Goal: Download file/media

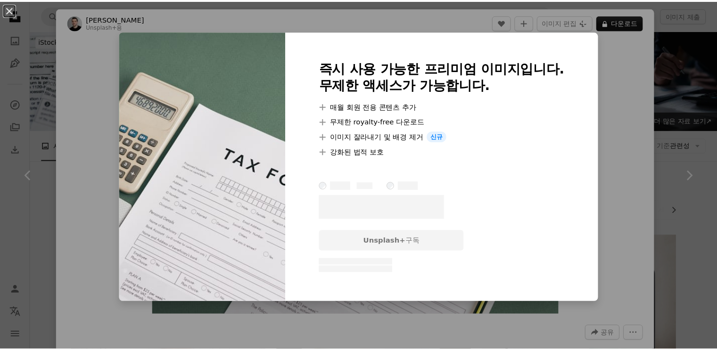
scroll to position [1180, 0]
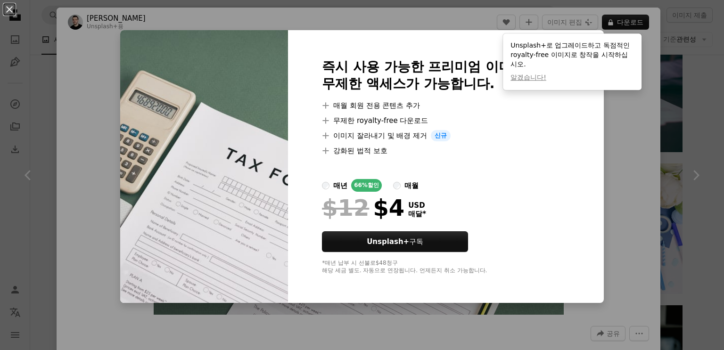
click at [673, 50] on div "An X shape 즉시 사용 가능한 프리미엄 이미지입니다. 무제한 액세스가 가능합니다. A plus sign 매월 회원 전용 콘텐츠 추가 A…" at bounding box center [362, 175] width 724 height 350
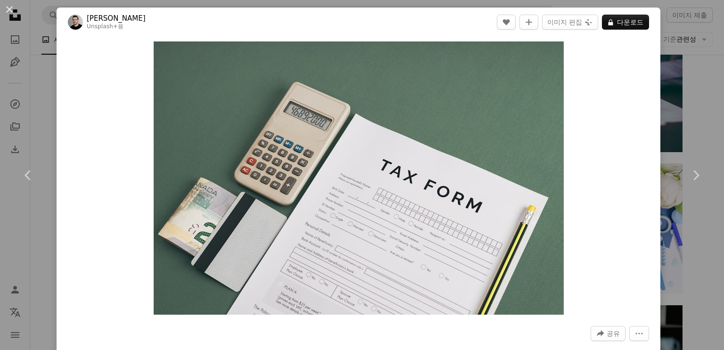
click at [673, 37] on div "An X shape Chevron left Chevron right Behnam Norouzi Unsplash+ 용 A heart A plus…" at bounding box center [362, 175] width 724 height 350
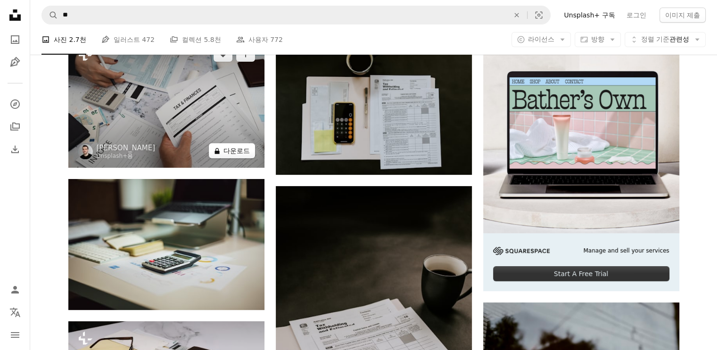
scroll to position [143, 0]
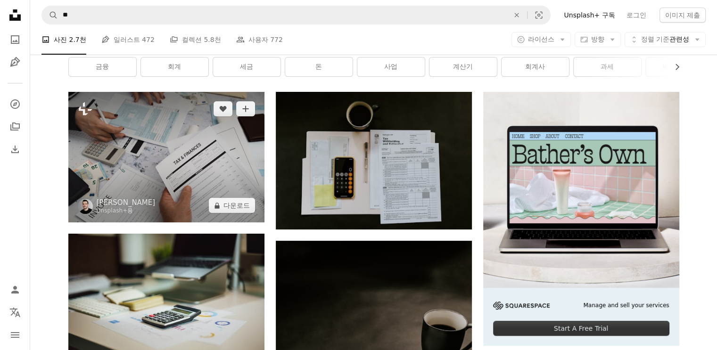
click at [198, 160] on img at bounding box center [166, 157] width 196 height 131
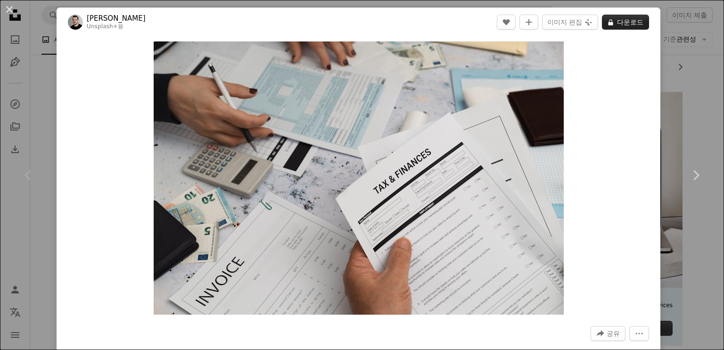
click at [624, 22] on button "A lock 다운로드" at bounding box center [625, 22] width 47 height 15
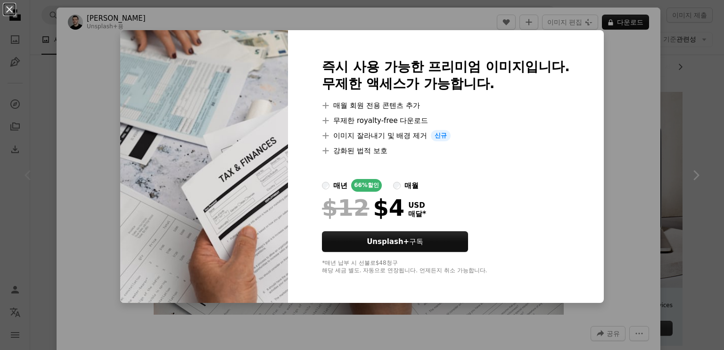
click at [658, 64] on div "An X shape 즉시 사용 가능한 프리미엄 이미지입니다. 무제한 액세스가 가능합니다. A plus sign 매월 회원 전용 콘텐츠 추가 A…" at bounding box center [362, 175] width 724 height 350
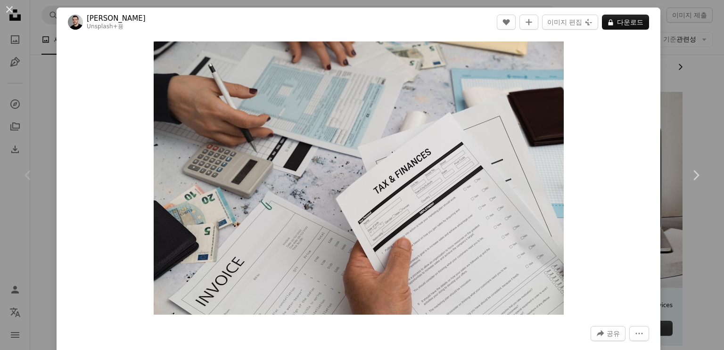
click at [674, 64] on div "An X shape Chevron left Chevron right Behnam Norouzi Unsplash+ 용 A heart A plus…" at bounding box center [362, 175] width 724 height 350
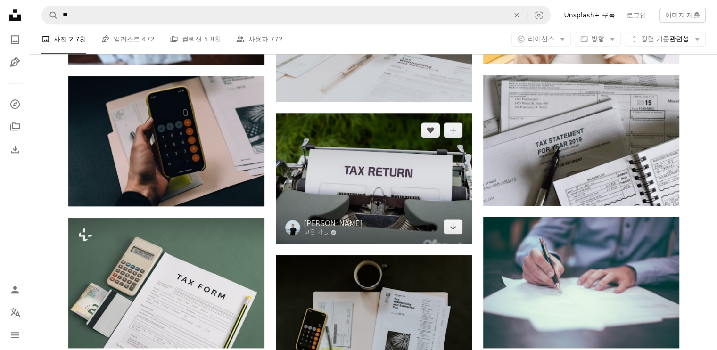
scroll to position [944, 0]
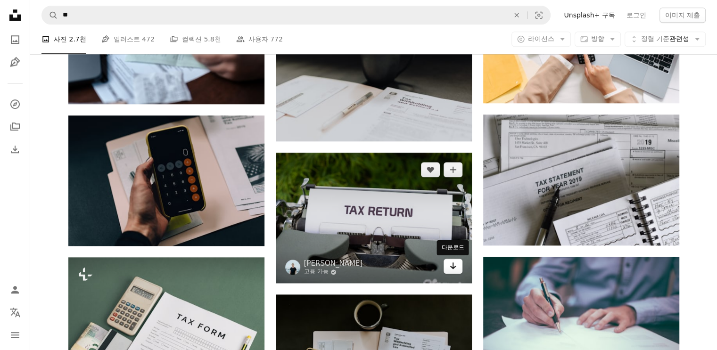
click at [447, 265] on link "Arrow pointing down" at bounding box center [452, 266] width 19 height 15
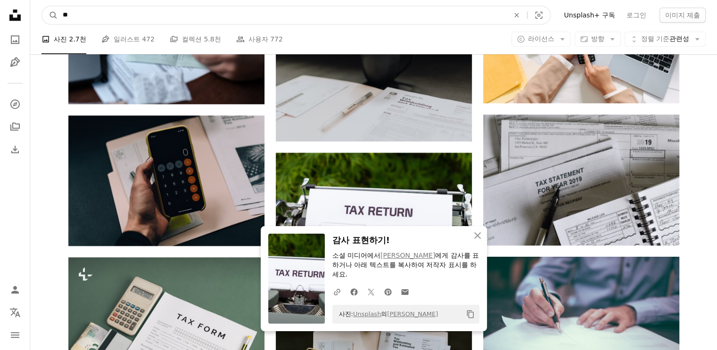
click at [197, 18] on input "**" at bounding box center [282, 15] width 448 height 18
type input "*"
type input "****"
click button "A magnifying glass" at bounding box center [50, 15] width 16 height 18
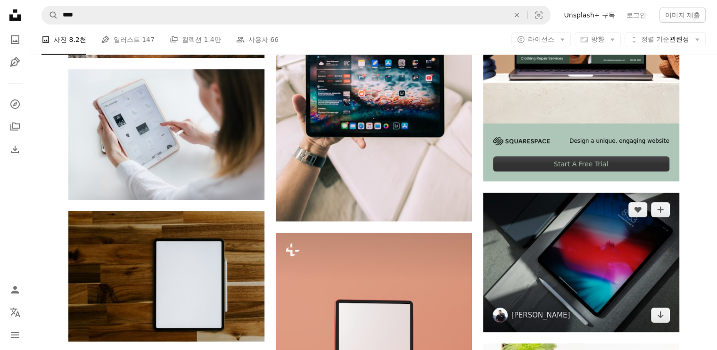
scroll to position [377, 0]
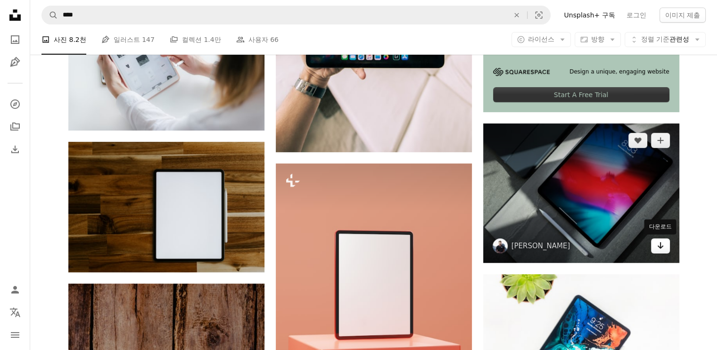
click at [661, 248] on icon "Arrow pointing down" at bounding box center [660, 245] width 8 height 11
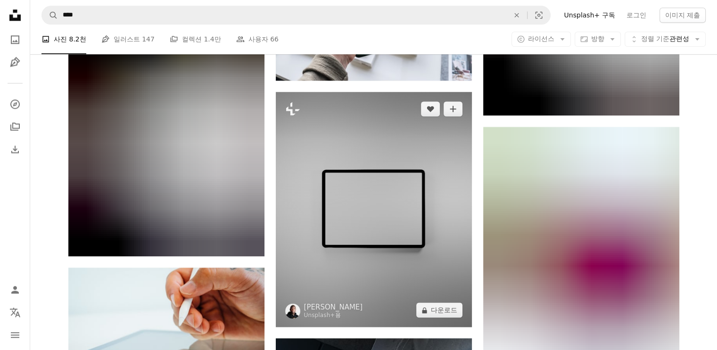
scroll to position [1084, 0]
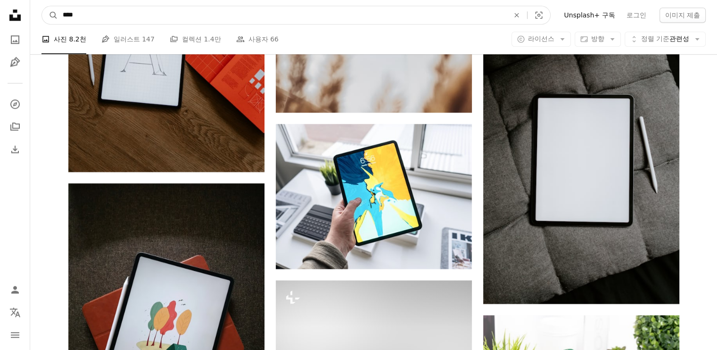
drag, startPoint x: 132, startPoint y: 11, endPoint x: 0, endPoint y: 60, distance: 140.8
click at [0, 54] on div "Unsplash logo Unsplash 홈 A photo Pen Tool A compass A stack of folders Download…" at bounding box center [358, 87] width 717 height 2343
type input "***"
click button "A magnifying glass" at bounding box center [50, 15] width 16 height 18
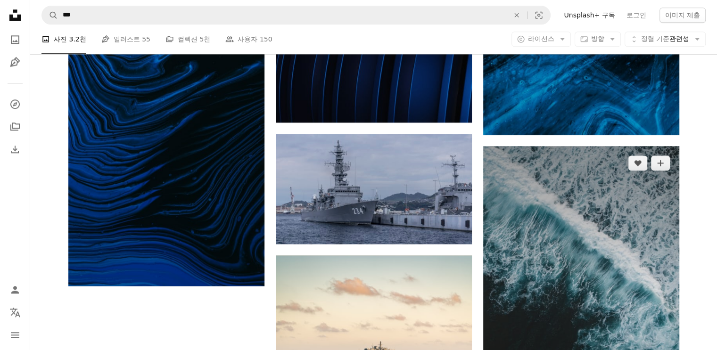
scroll to position [1178, 0]
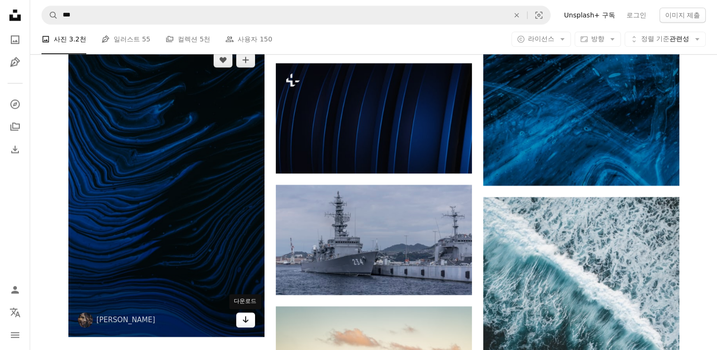
click at [251, 321] on link "Arrow pointing down" at bounding box center [245, 319] width 19 height 15
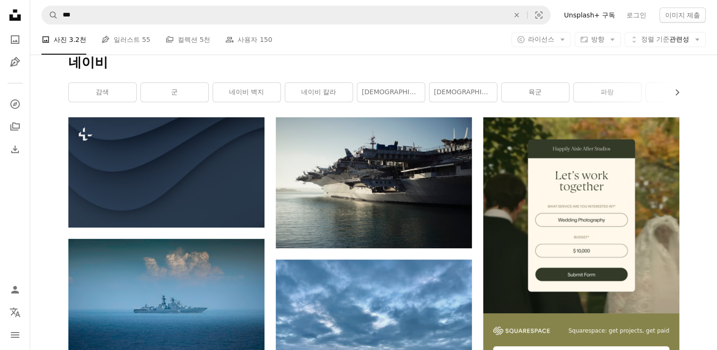
scroll to position [0, 0]
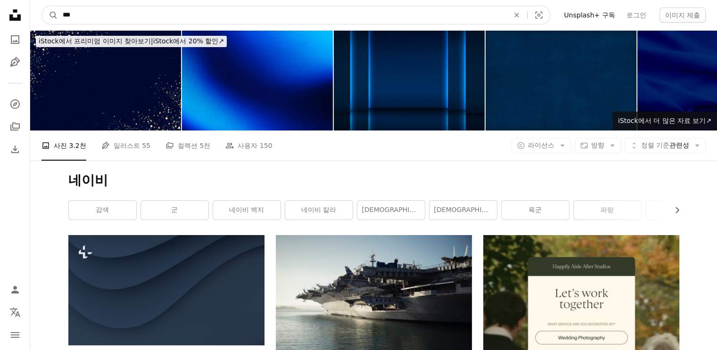
drag, startPoint x: 141, startPoint y: 16, endPoint x: 0, endPoint y: 37, distance: 142.9
type input "**"
click button "A magnifying glass" at bounding box center [50, 15] width 16 height 18
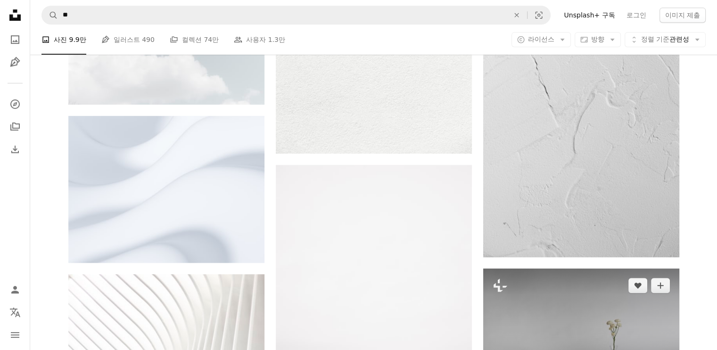
scroll to position [660, 0]
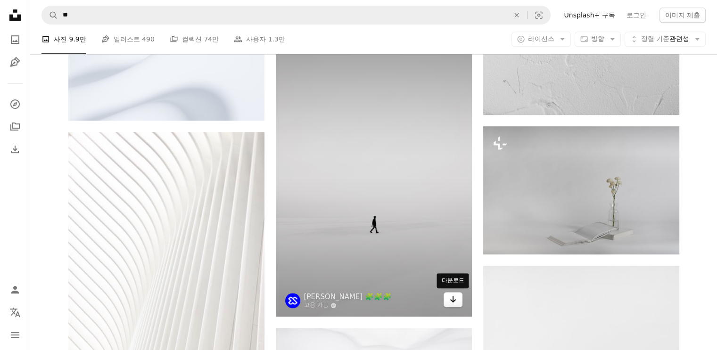
click at [451, 294] on icon "Arrow pointing down" at bounding box center [453, 299] width 8 height 11
